Goal: Navigation & Orientation: Find specific page/section

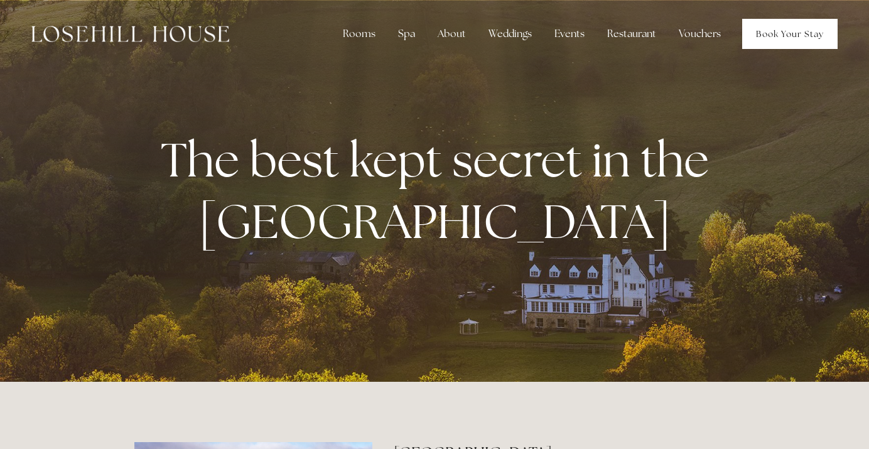
click at [791, 39] on link "Book Your Stay" at bounding box center [789, 34] width 95 height 30
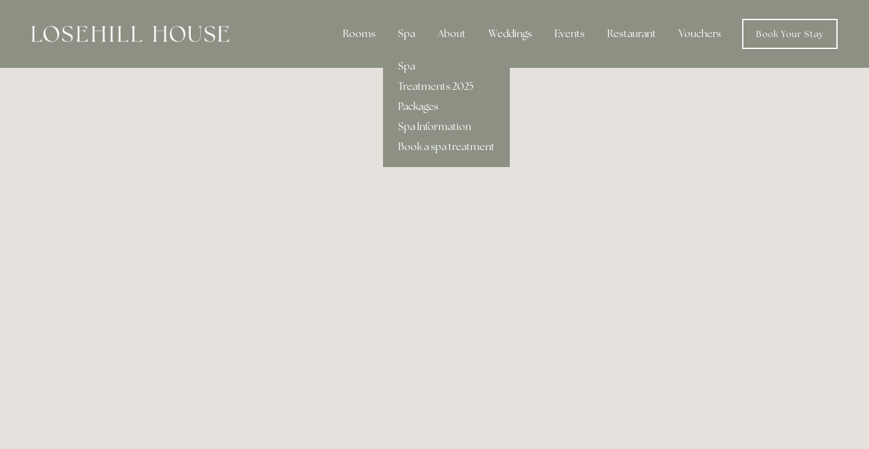
click at [414, 106] on link "Packages" at bounding box center [446, 107] width 127 height 20
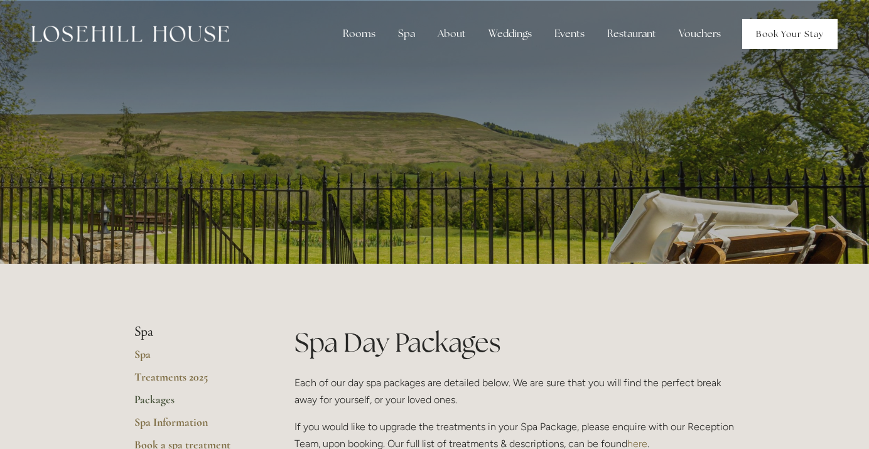
click at [782, 31] on link "Book Your Stay" at bounding box center [789, 34] width 95 height 30
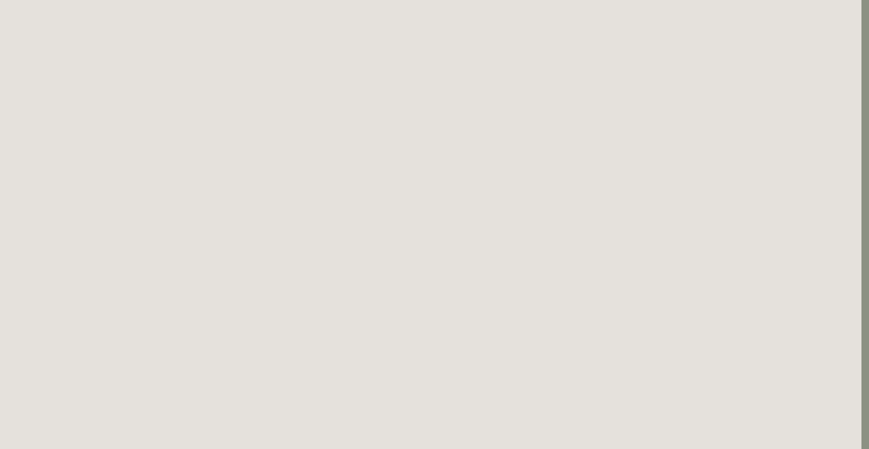
scroll to position [0, 8]
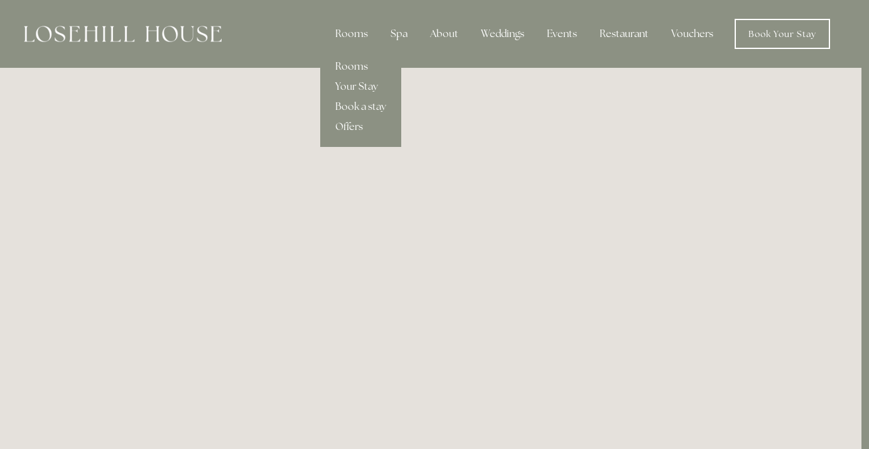
click at [352, 68] on link "Rooms" at bounding box center [360, 67] width 81 height 20
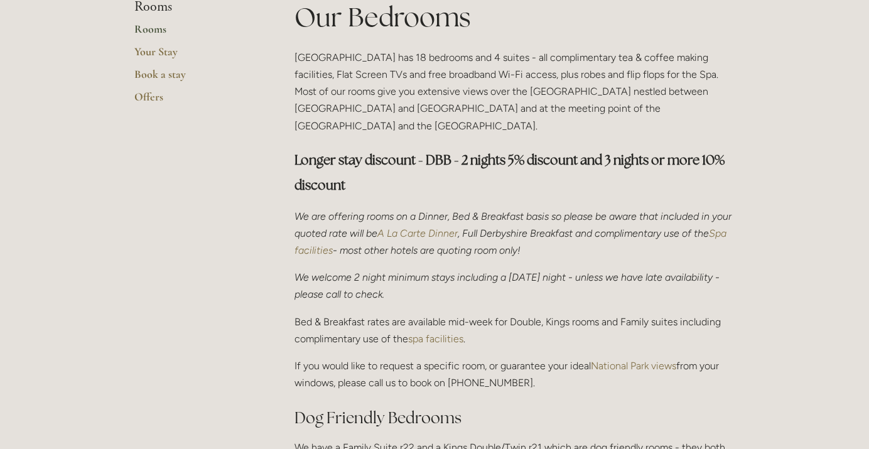
scroll to position [335, 0]
